Goal: Find specific page/section: Find specific page/section

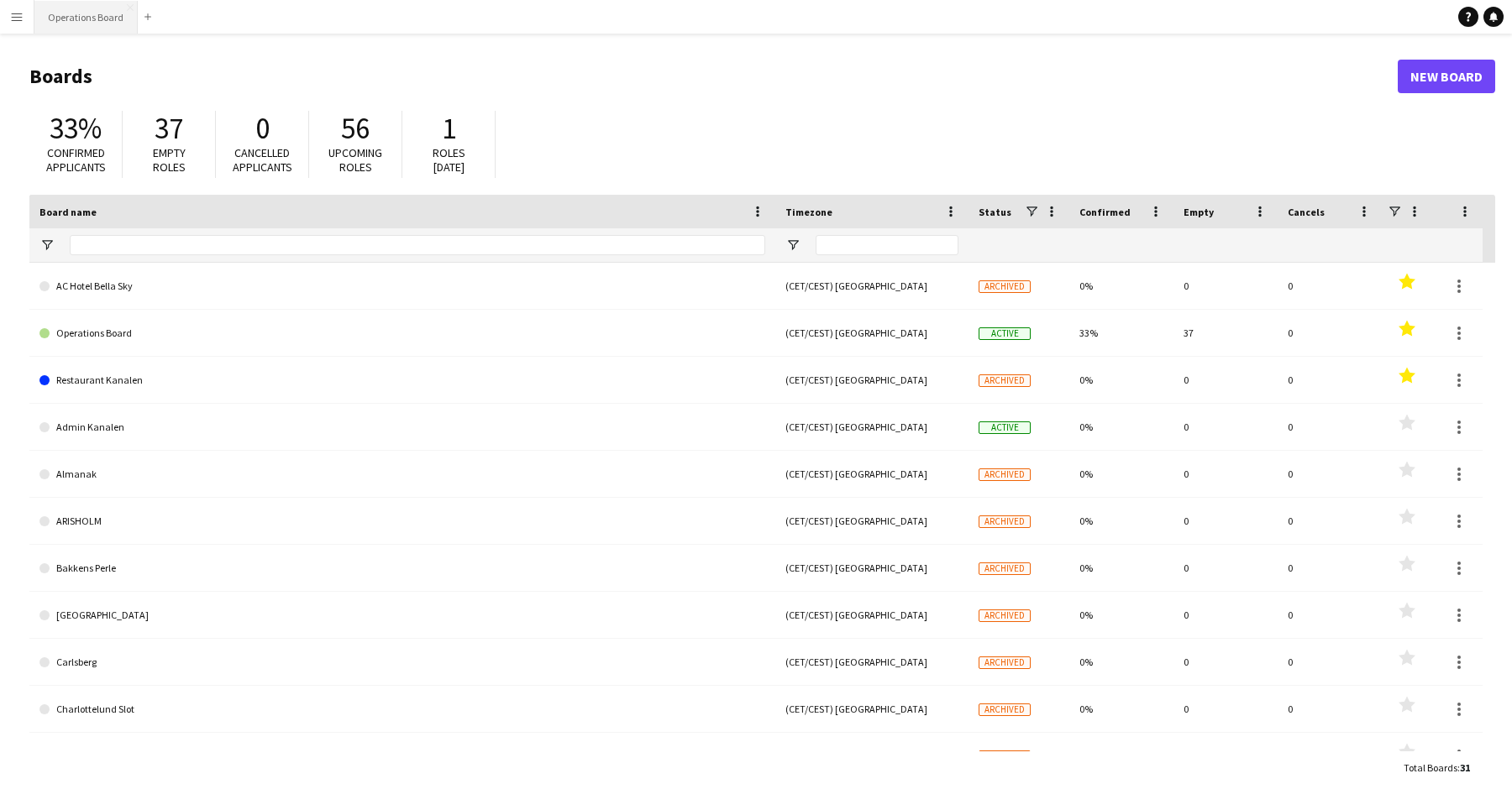
click at [65, 6] on button "Operations Board Close" at bounding box center [86, 17] width 103 height 32
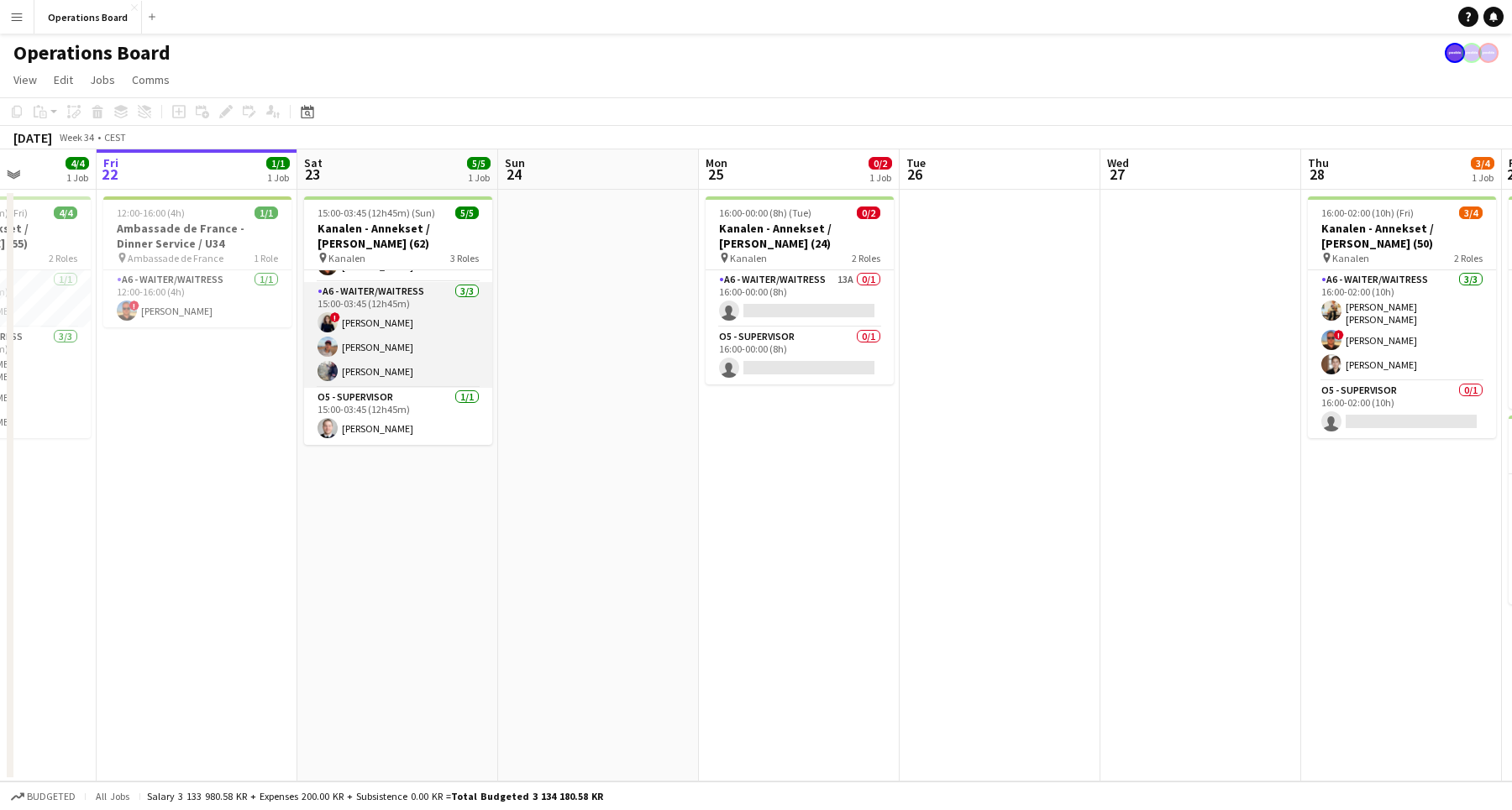
scroll to position [46, 0]
